Goal: Check status: Check status

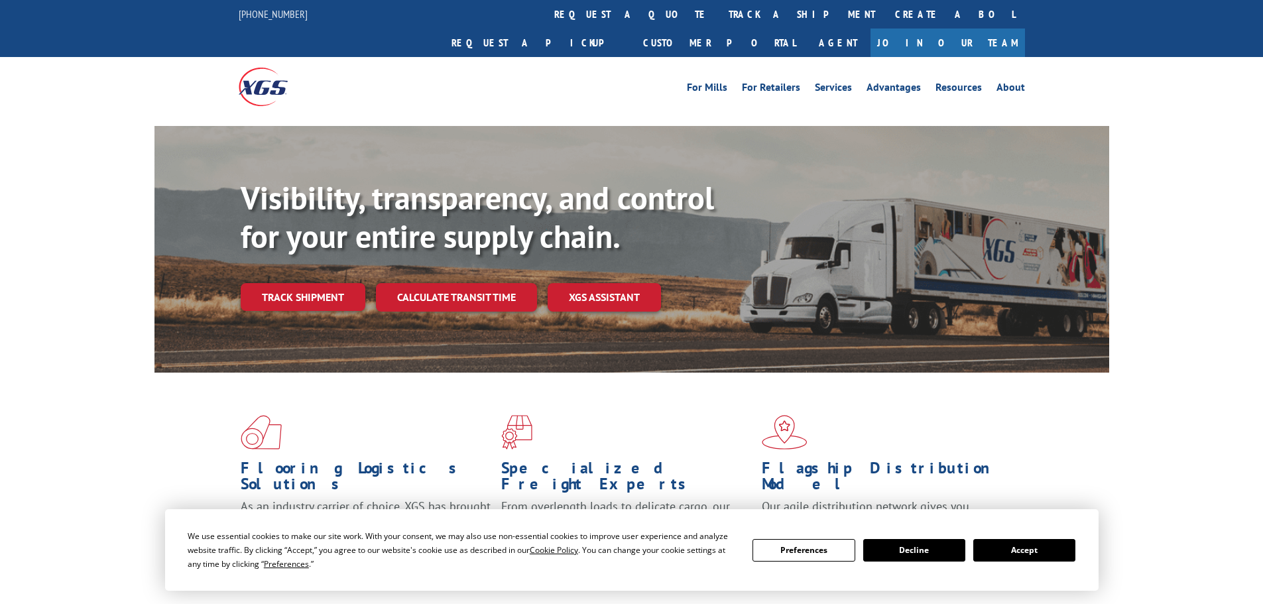
click at [330, 290] on div "Visibility, transparency, and control for your entire supply chain. Track shipm…" at bounding box center [675, 271] width 869 height 185
click at [330, 283] on link "Track shipment" at bounding box center [303, 297] width 125 height 28
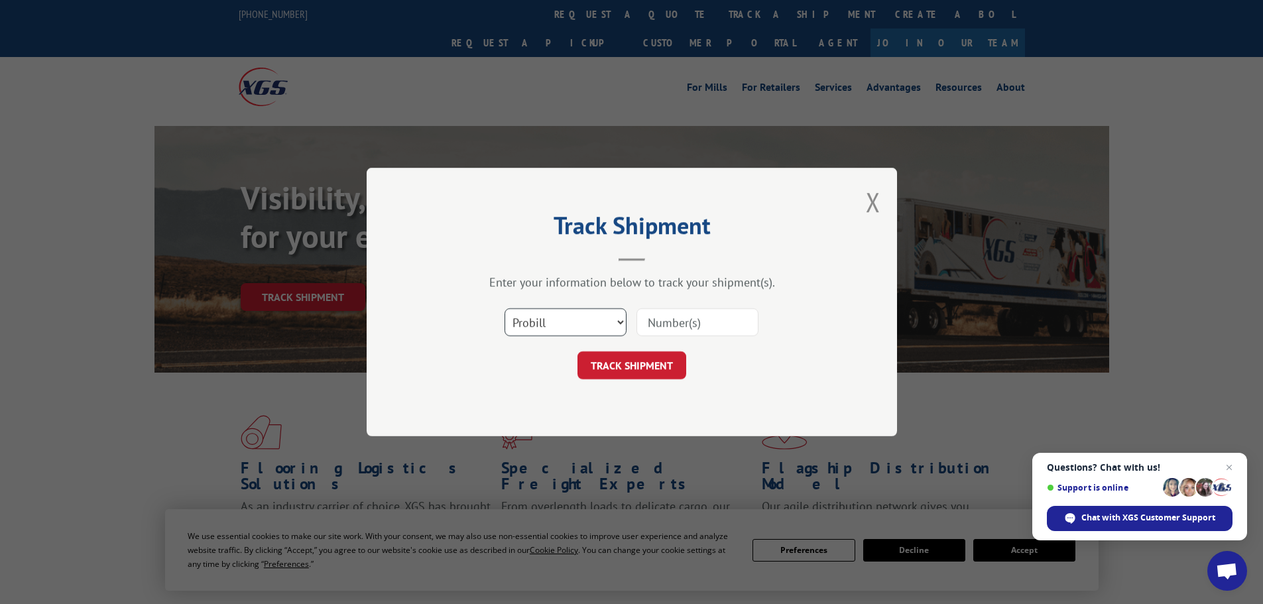
click at [593, 318] on select "Select category... Probill BOL PO" at bounding box center [566, 322] width 122 height 28
select select "bol"
click at [505, 308] on select "Select category... Probill BOL PO" at bounding box center [566, 322] width 122 height 28
click at [662, 318] on input at bounding box center [698, 322] width 122 height 28
paste input "9480300000556681"
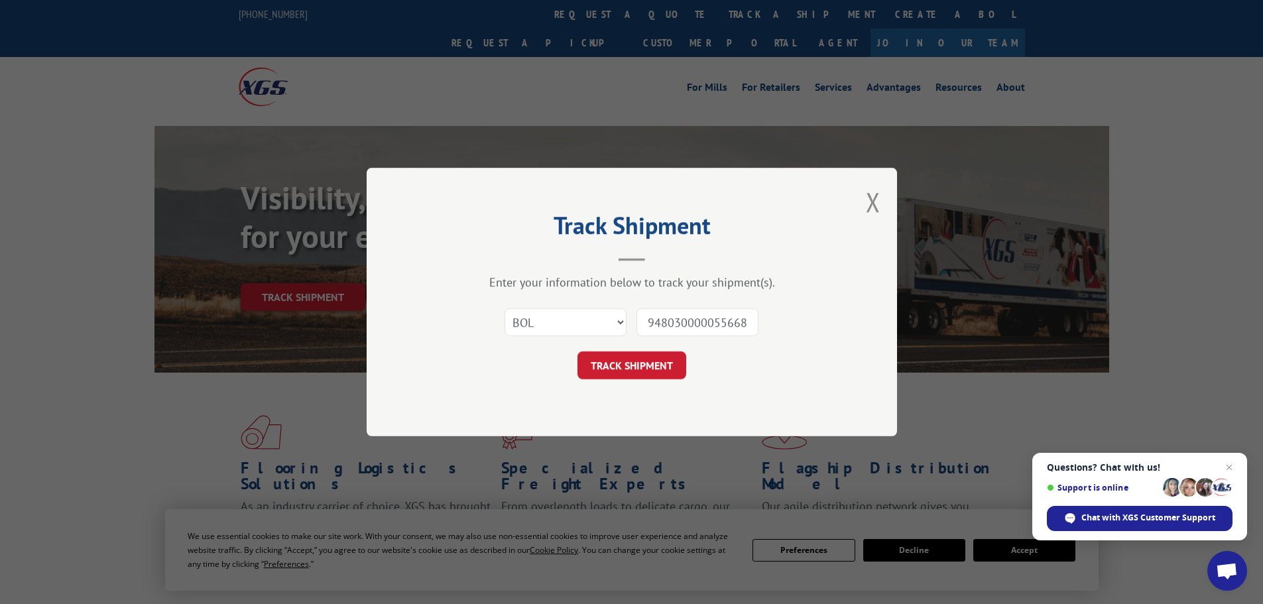
scroll to position [0, 4]
type input "9480300000556681"
click at [606, 365] on button "TRACK SHIPMENT" at bounding box center [632, 365] width 109 height 28
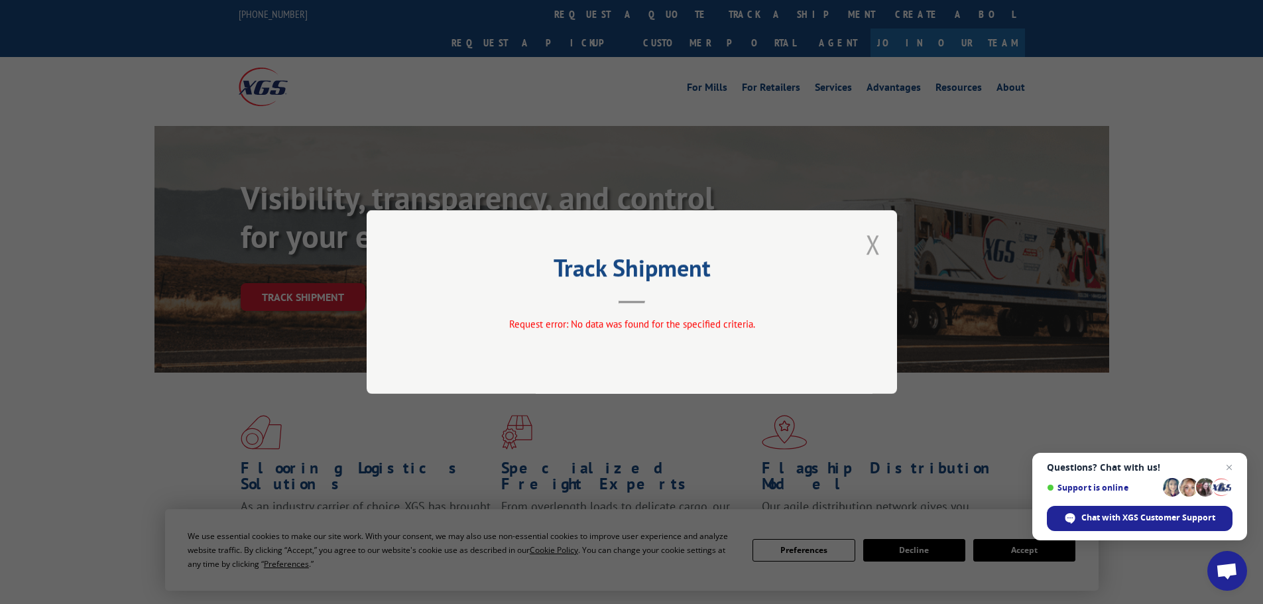
click at [866, 244] on button "Close modal" at bounding box center [873, 244] width 15 height 35
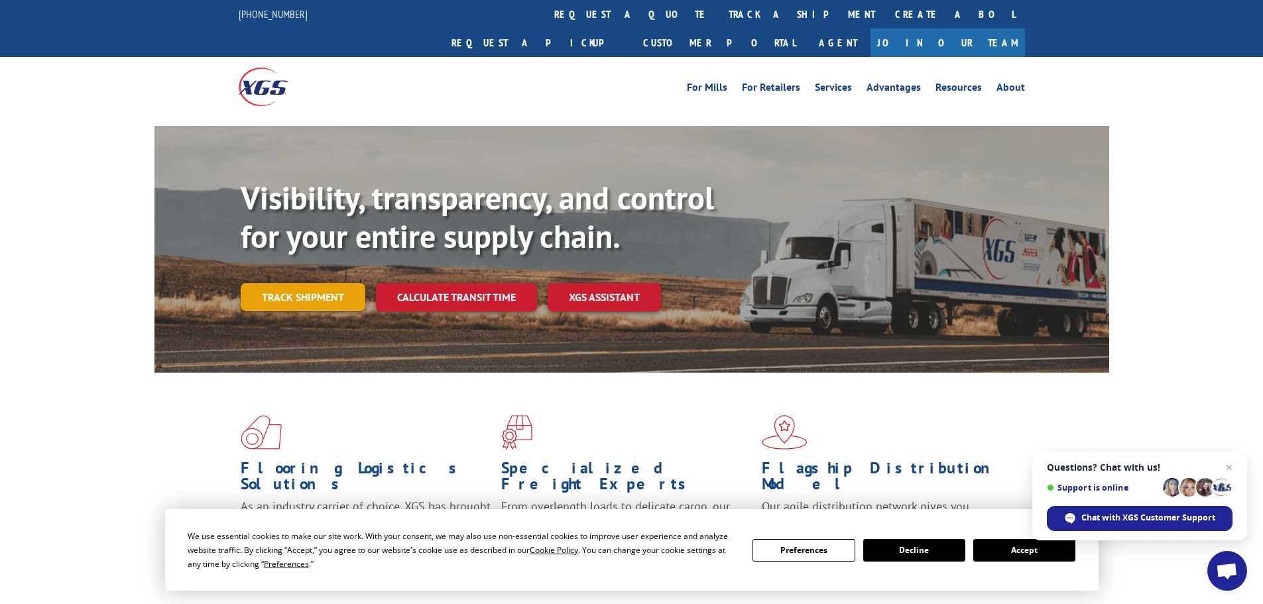
click at [344, 283] on link "Track shipment" at bounding box center [303, 297] width 125 height 28
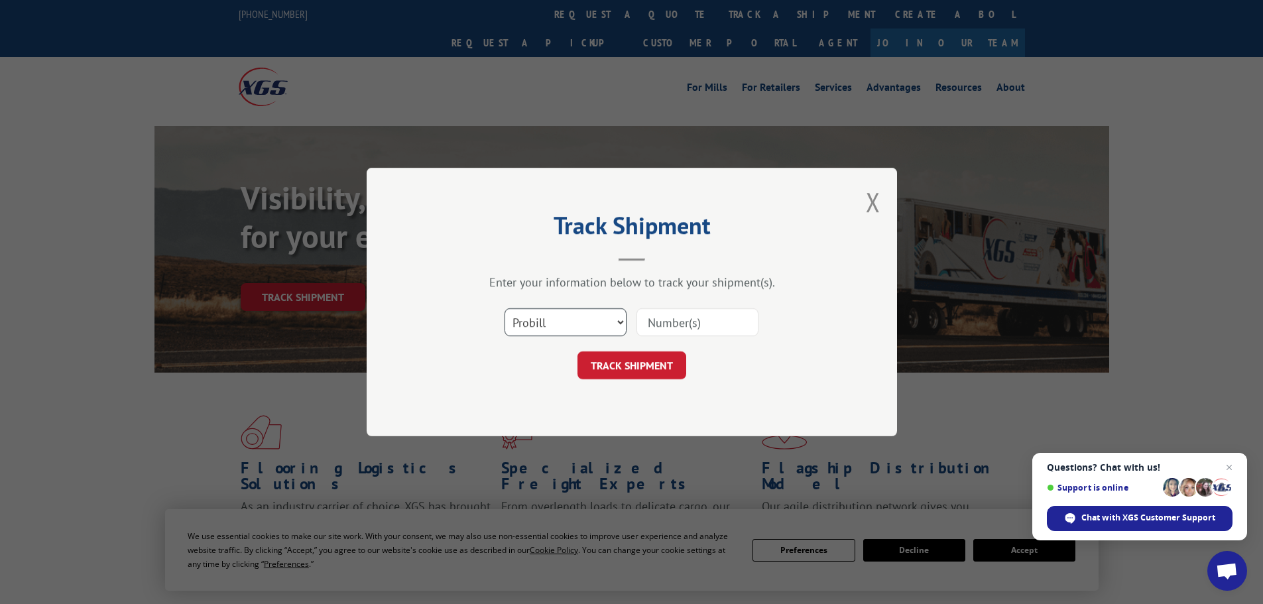
click at [593, 322] on select "Select category... Probill BOL PO" at bounding box center [566, 322] width 122 height 28
click at [505, 308] on select "Select category... Probill BOL PO" at bounding box center [566, 322] width 122 height 28
click at [542, 324] on select "Select category... Probill BOL PO" at bounding box center [566, 322] width 122 height 28
select select "po"
click at [505, 308] on select "Select category... Probill BOL PO" at bounding box center [566, 322] width 122 height 28
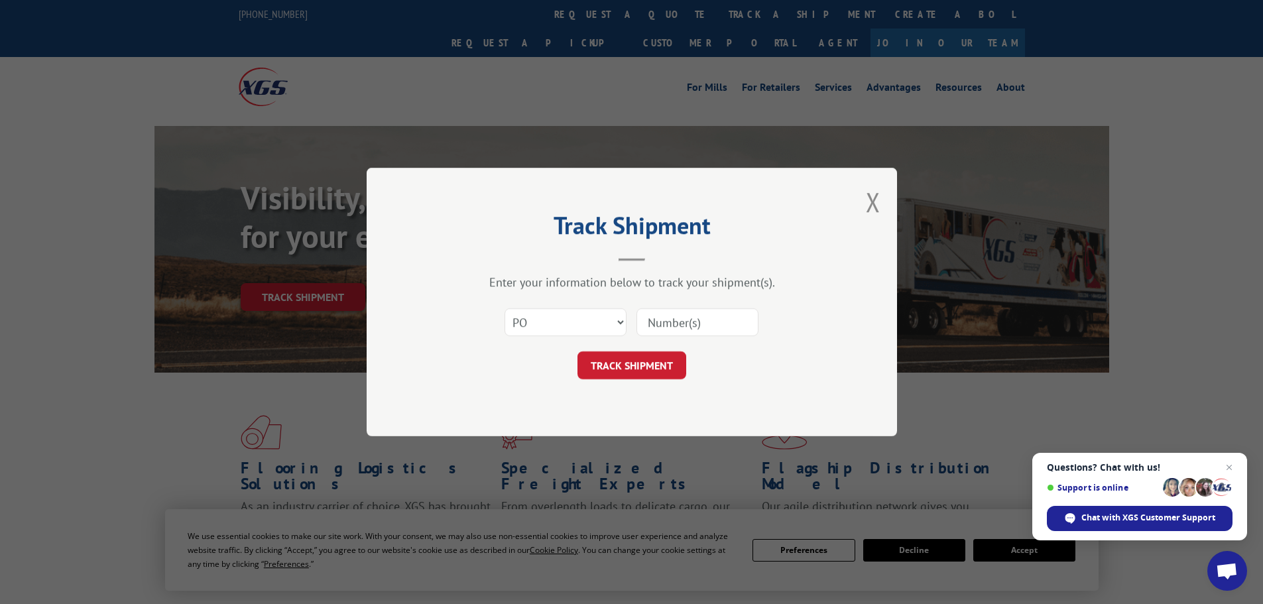
click at [686, 329] on input at bounding box center [698, 322] width 122 height 28
paste input "20544846"
type input "20544846"
click at [644, 368] on button "TRACK SHIPMENT" at bounding box center [632, 365] width 109 height 28
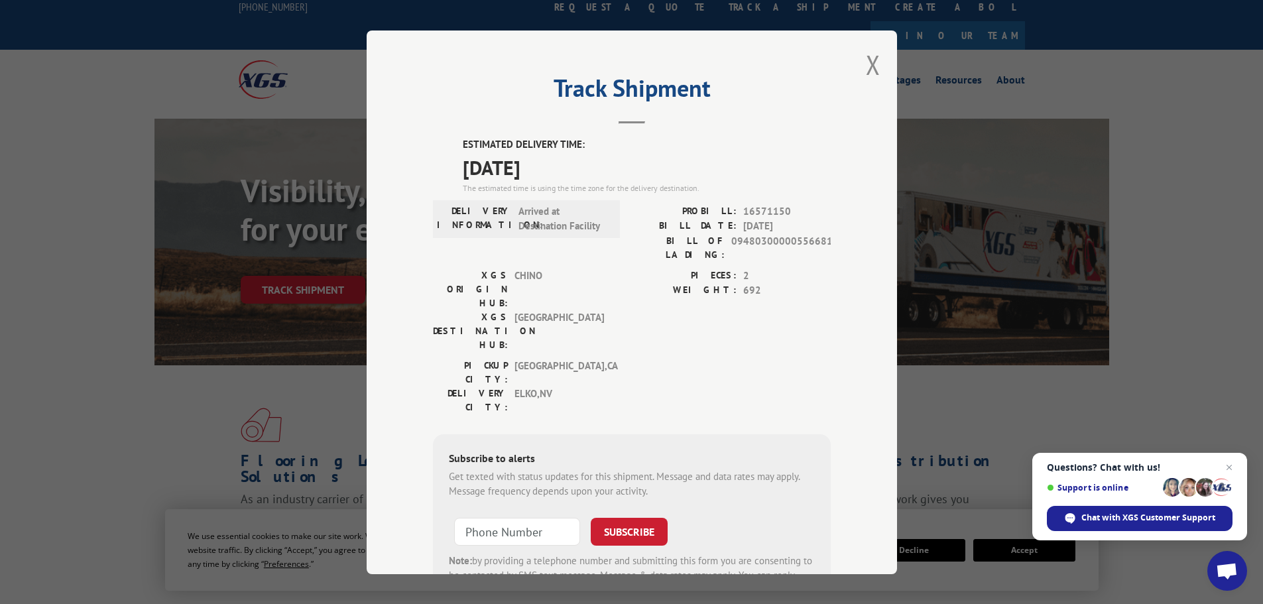
scroll to position [9, 0]
